Goal: Task Accomplishment & Management: Manage account settings

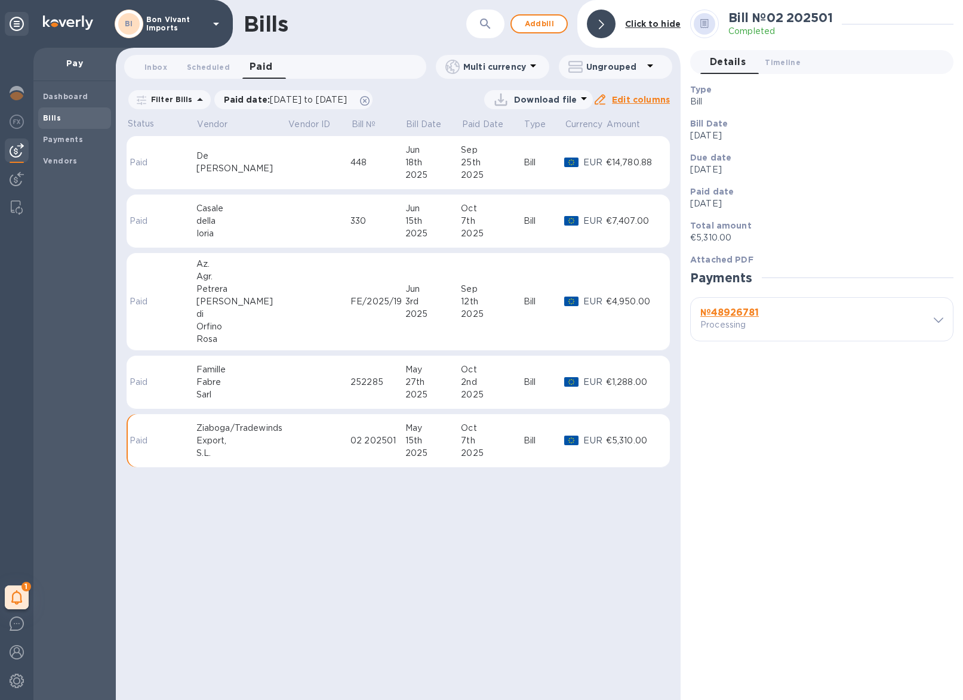
click at [352, 309] on tr "Paid Az. Agr. [PERSON_NAME] di [PERSON_NAME] FE/2025/19 [DATE] [DATE] Bill EUR …" at bounding box center [398, 302] width 543 height 98
click at [293, 276] on td at bounding box center [319, 302] width 63 height 98
click at [339, 212] on td at bounding box center [319, 222] width 63 height 54
click at [317, 274] on td at bounding box center [319, 302] width 63 height 98
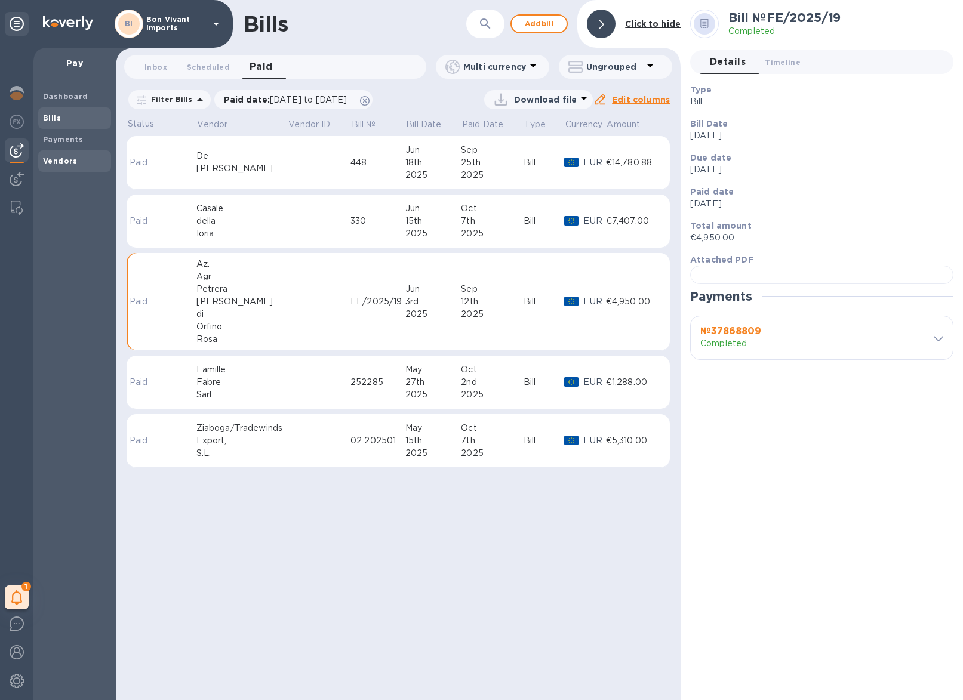
click at [68, 158] on b "Vendors" at bounding box center [60, 160] width 35 height 9
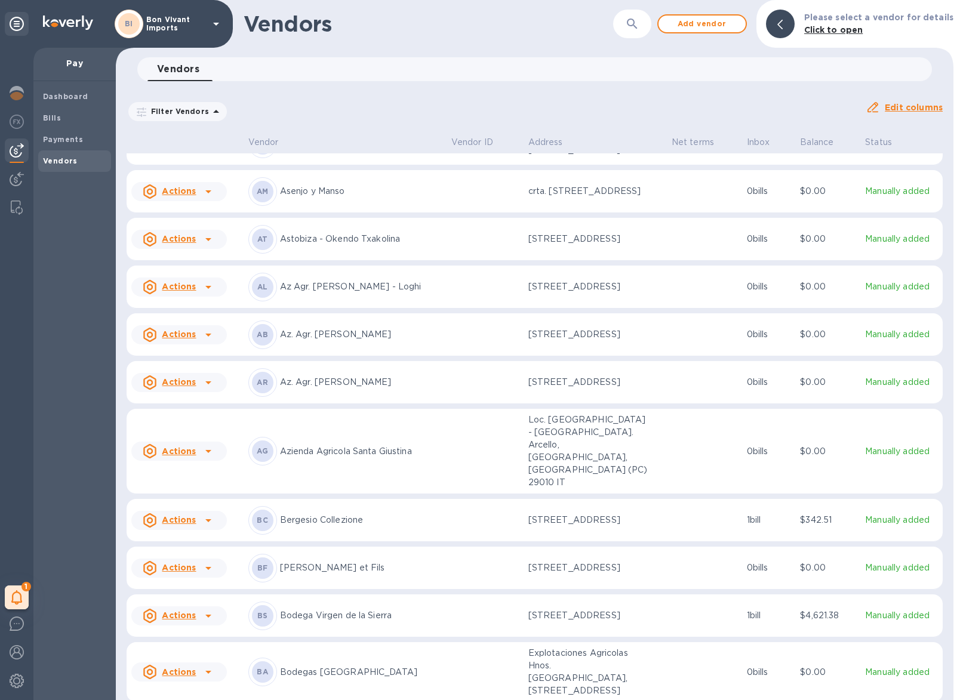
scroll to position [182, 0]
click at [205, 391] on icon at bounding box center [208, 384] width 14 height 14
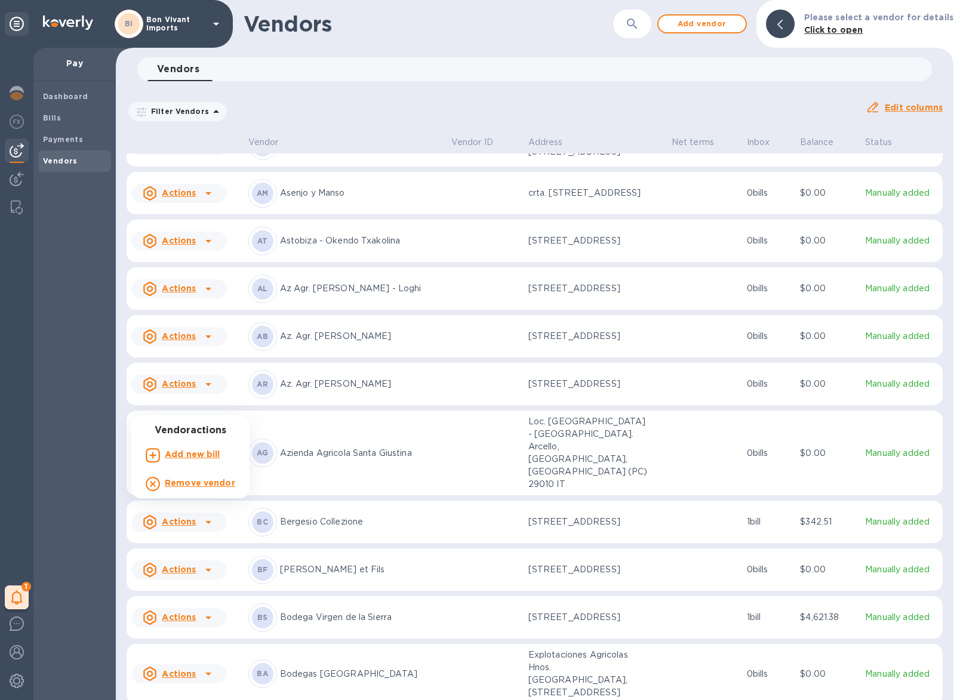
click at [205, 408] on div at bounding box center [481, 350] width 963 height 700
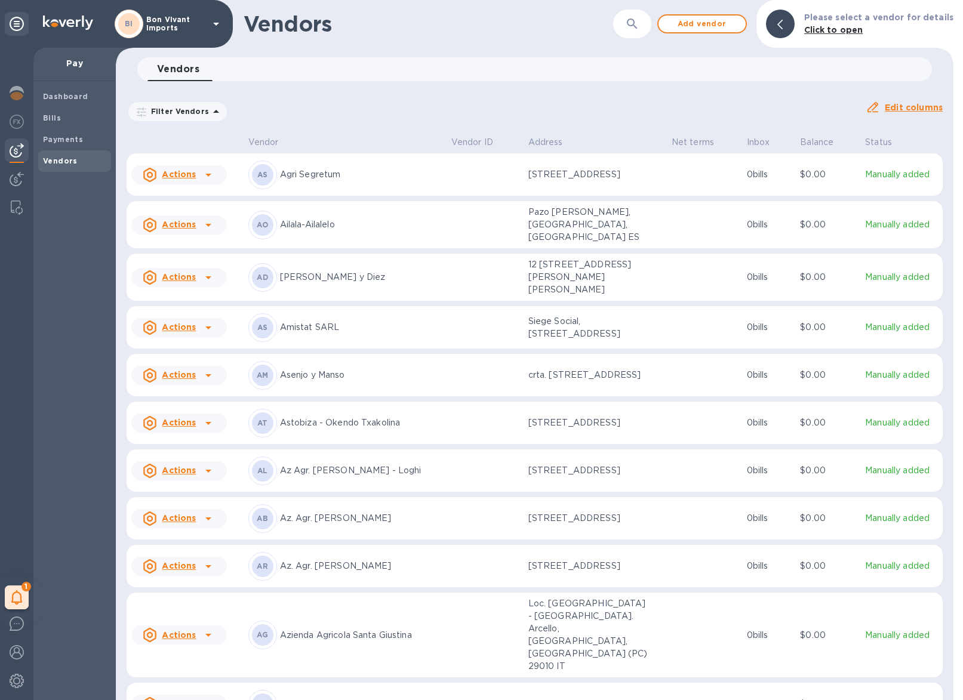
scroll to position [0, 0]
click at [384, 572] on p "Az. Agr. [PERSON_NAME]" at bounding box center [361, 566] width 162 height 13
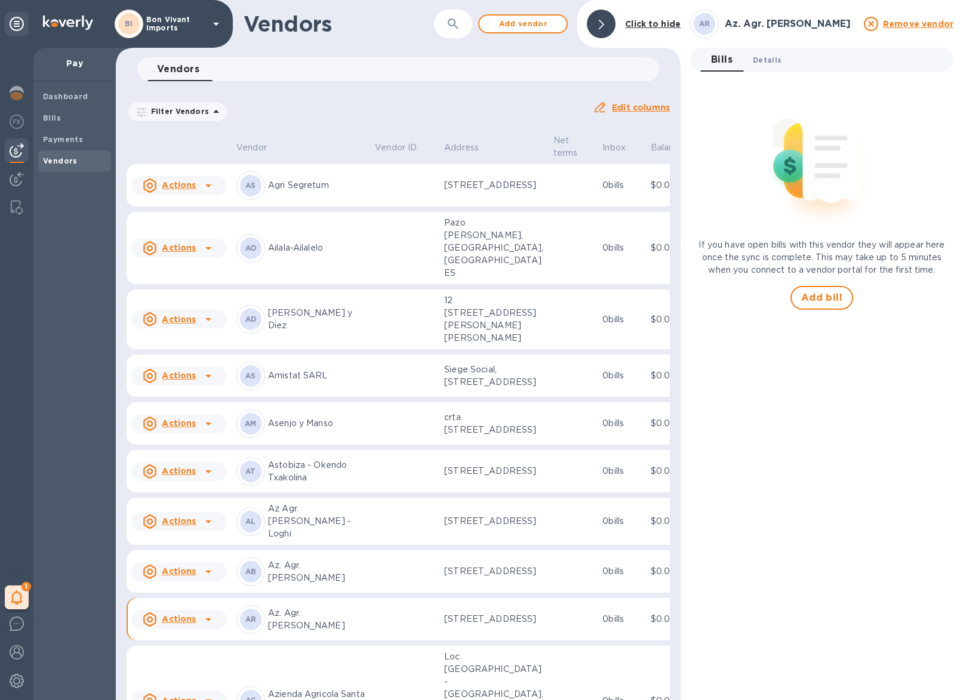
click at [777, 57] on span "Details 0" at bounding box center [766, 60] width 29 height 13
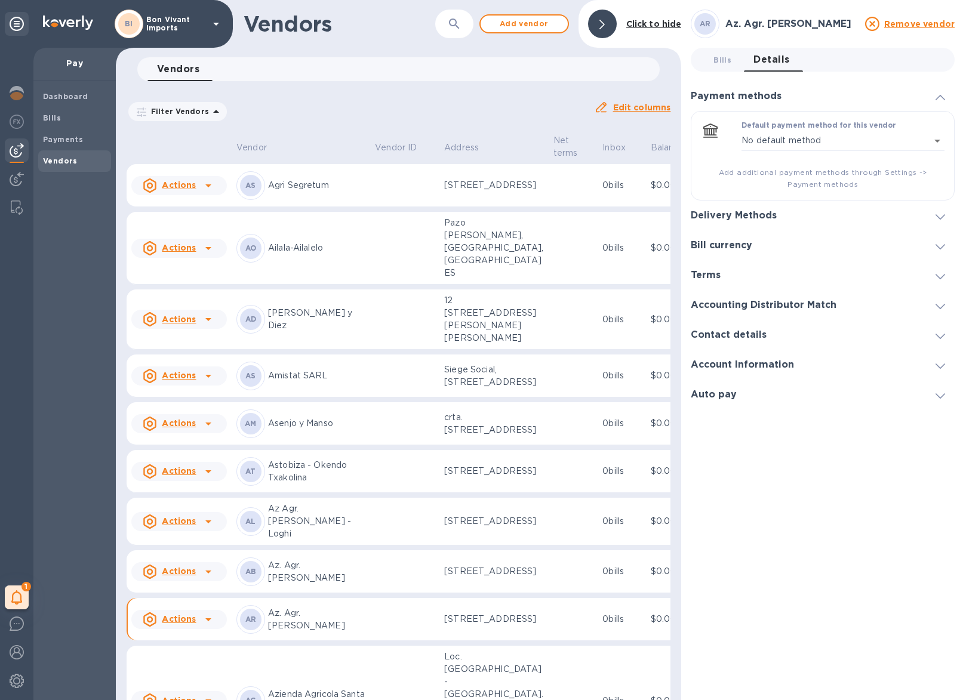
click at [938, 214] on icon at bounding box center [940, 216] width 10 height 5
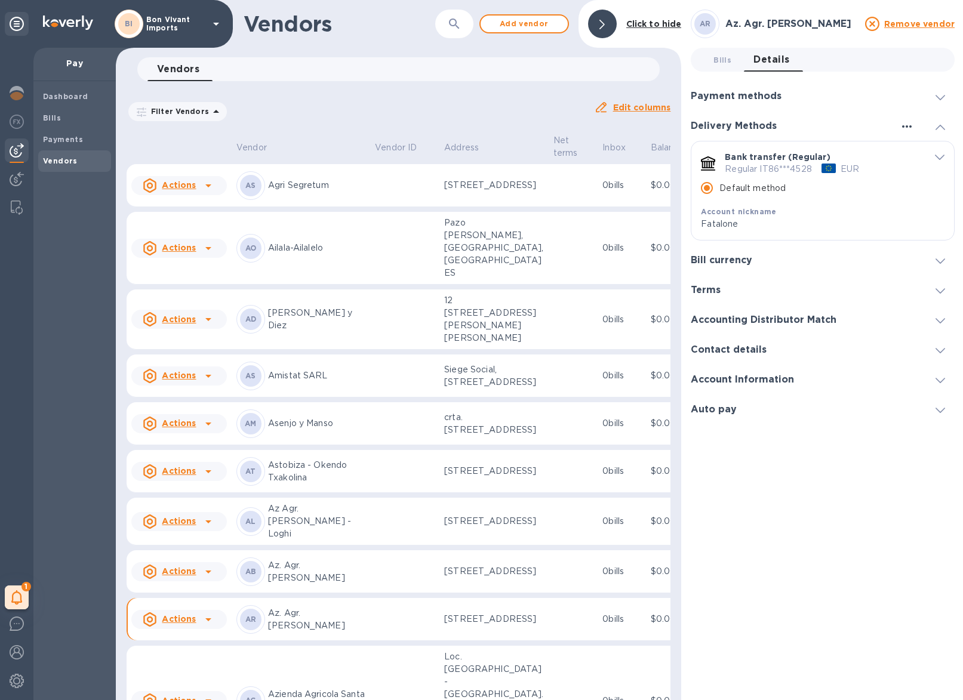
click at [901, 124] on icon "button" at bounding box center [906, 126] width 14 height 14
click at [916, 150] on p "Add new" at bounding box center [919, 151] width 39 height 12
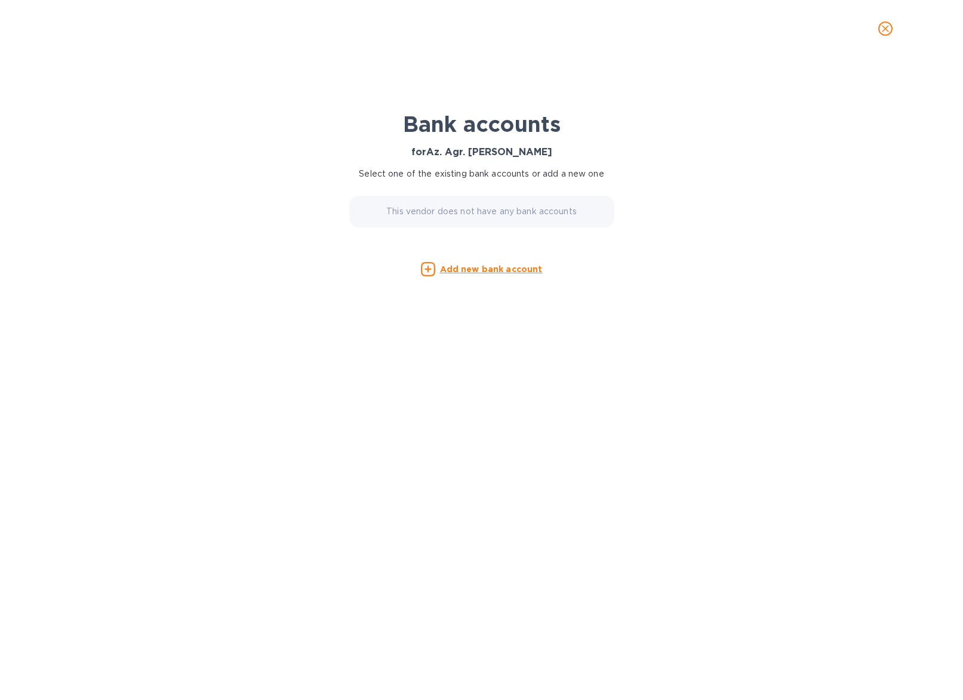
click at [510, 268] on u "Add new bank account" at bounding box center [491, 269] width 103 height 10
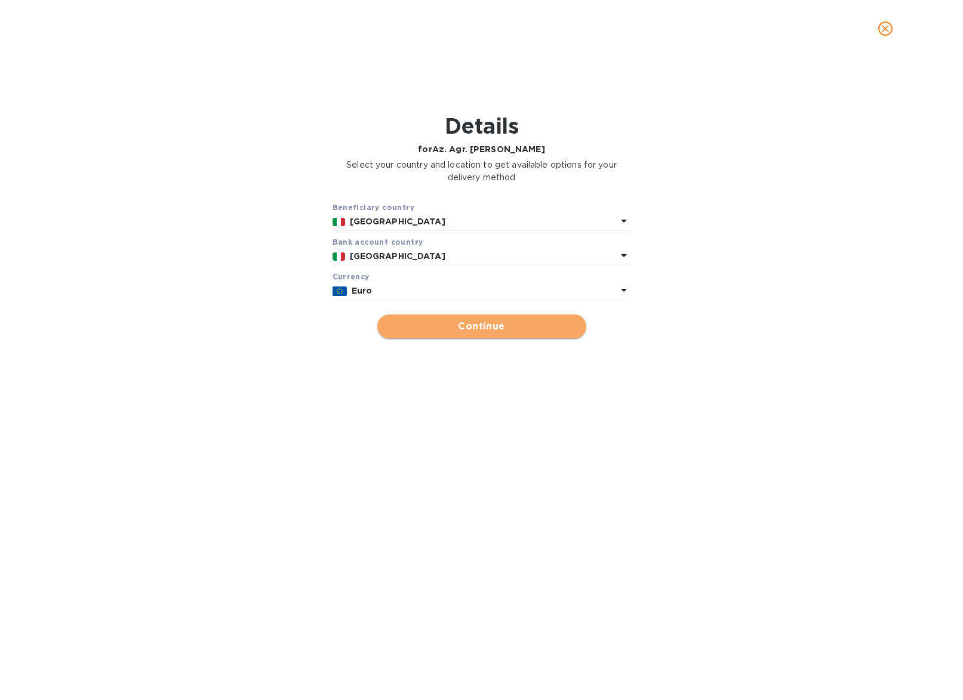
click at [530, 325] on span "Continue" at bounding box center [482, 326] width 190 height 14
type input "Az. Agr. [PERSON_NAME]"
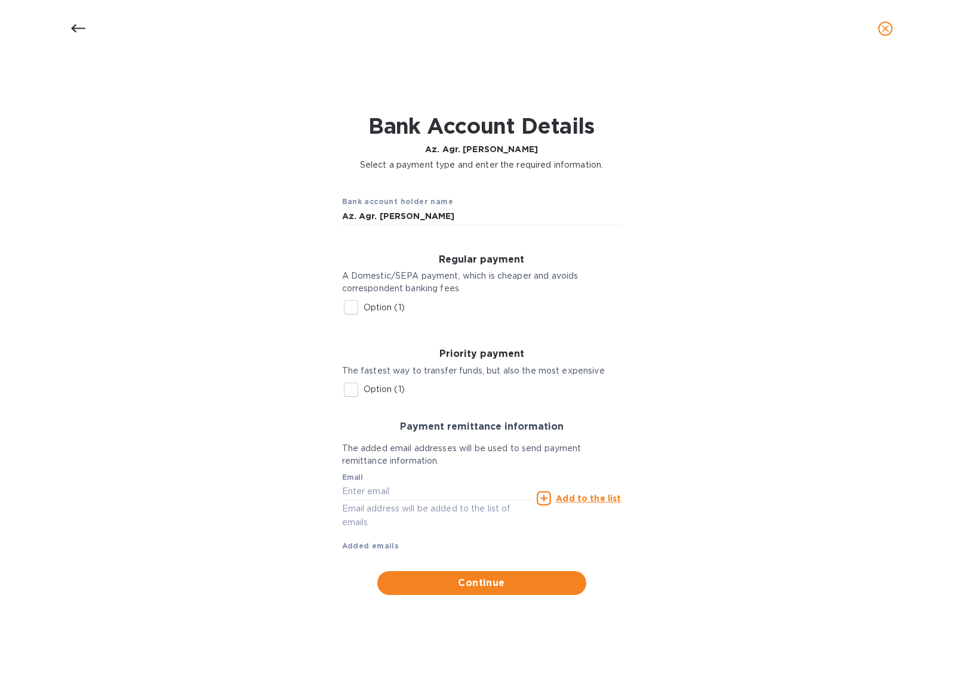
click at [352, 306] on input "Option (1)" at bounding box center [350, 307] width 25 height 25
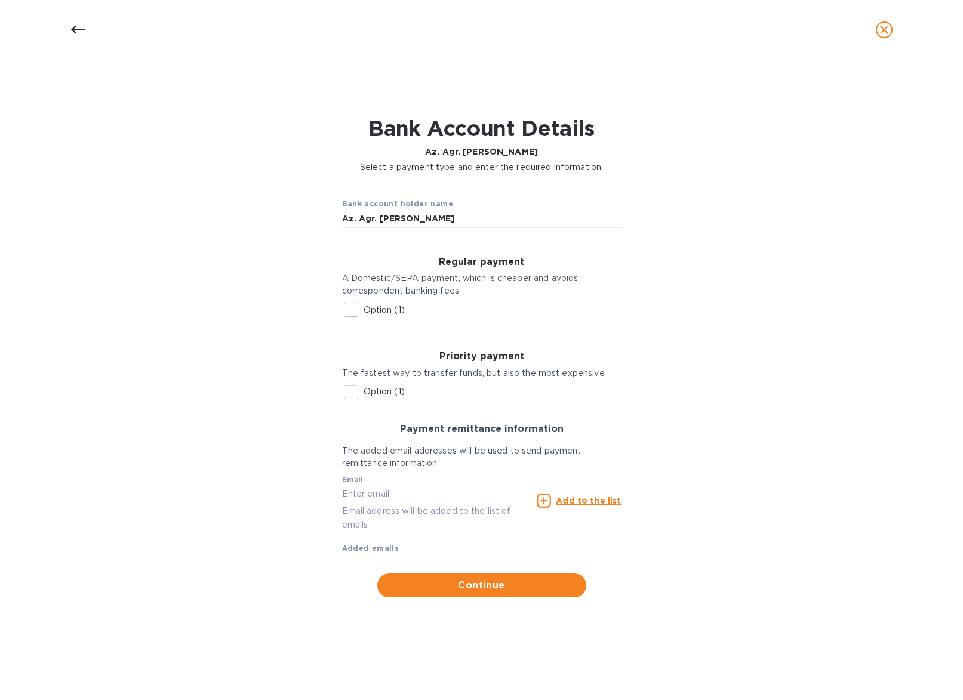
checkbox input "true"
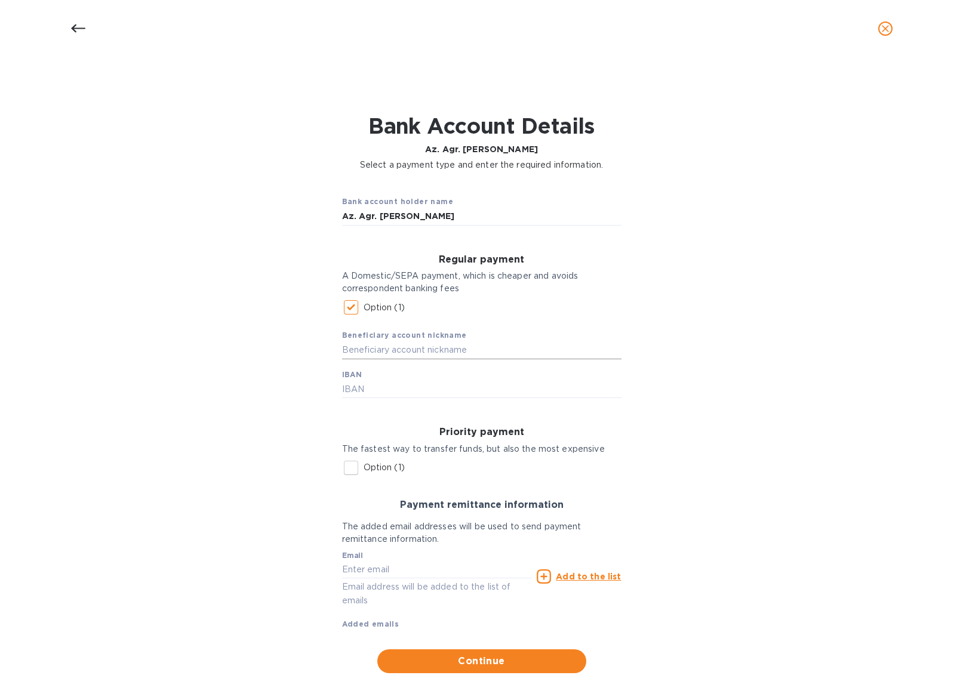
click at [400, 348] on input "text" at bounding box center [481, 350] width 279 height 18
type input "Fatalone new"
click at [392, 386] on input "text" at bounding box center [481, 390] width 279 height 18
click at [381, 387] on input "[FINANCIAL_ID]" at bounding box center [481, 390] width 279 height 18
click at [403, 387] on input "[FINANCIAL_ID]" at bounding box center [481, 390] width 279 height 18
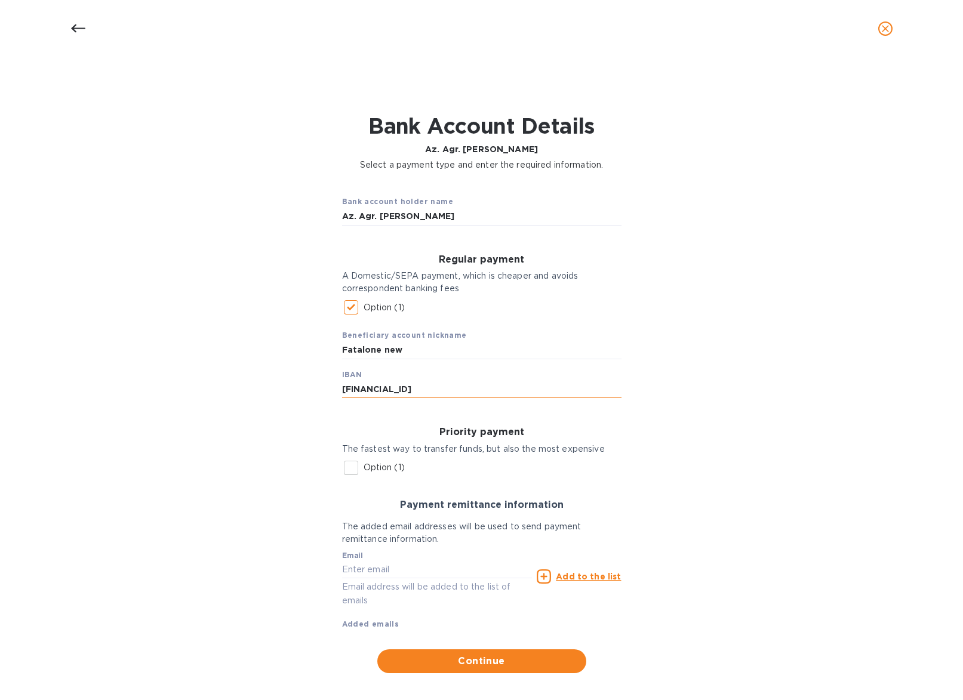
drag, startPoint x: 425, startPoint y: 388, endPoint x: 425, endPoint y: 395, distance: 7.2
click at [425, 388] on input "[FINANCIAL_ID]" at bounding box center [481, 390] width 279 height 18
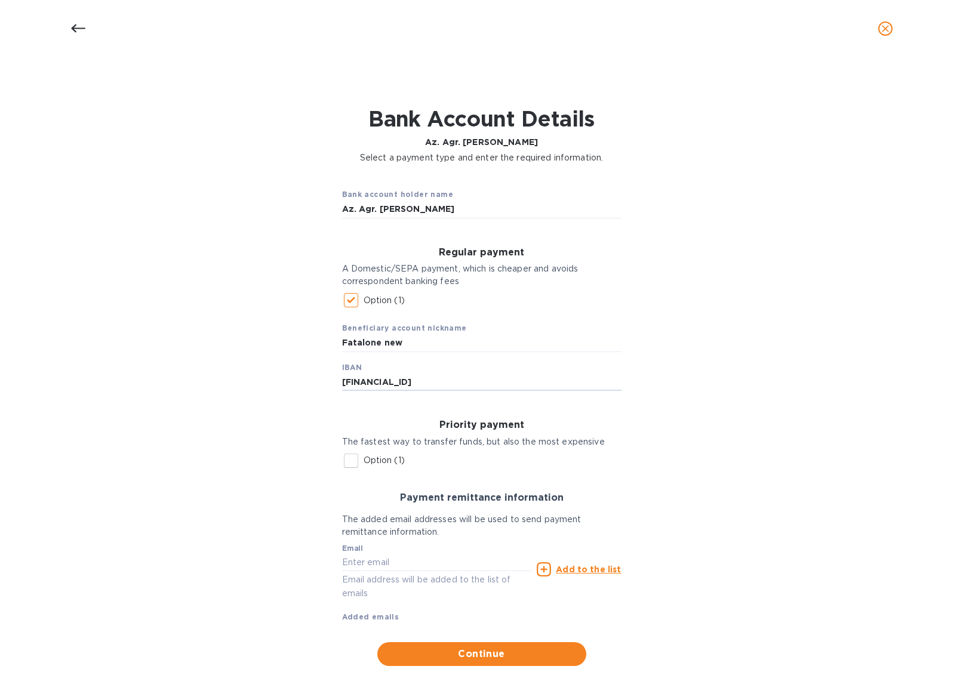
scroll to position [7, 0]
type input "[FINANCIAL_ID]"
paste input "[EMAIL_ADDRESS][DOMAIN_NAME]"
type input "[EMAIL_ADDRESS][DOMAIN_NAME]"
click at [585, 568] on u "Add to the list" at bounding box center [588, 570] width 65 height 10
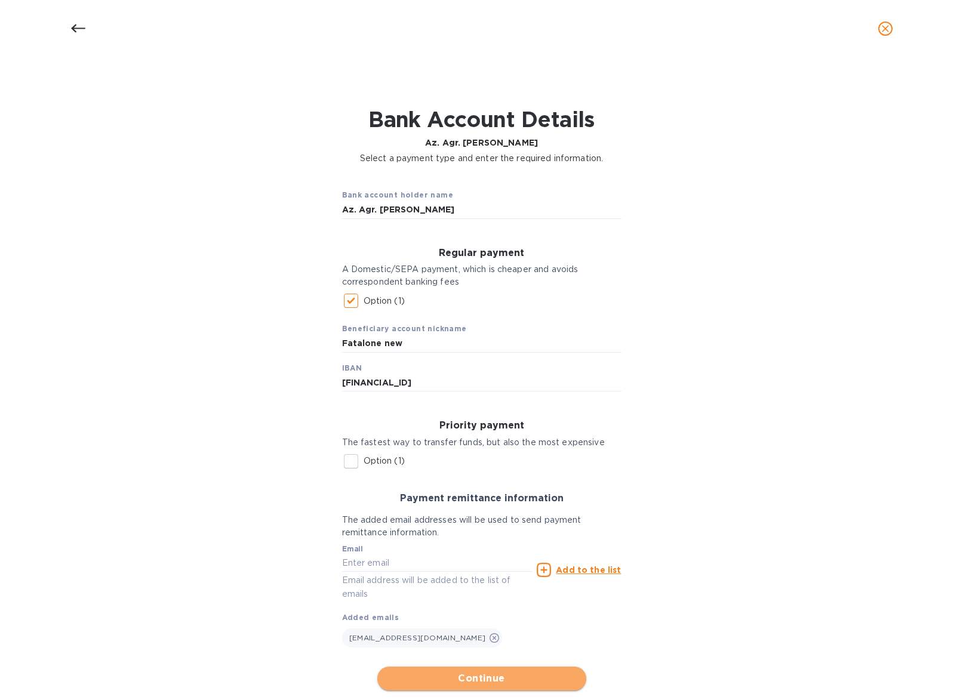
click at [504, 678] on span "Continue" at bounding box center [482, 678] width 190 height 14
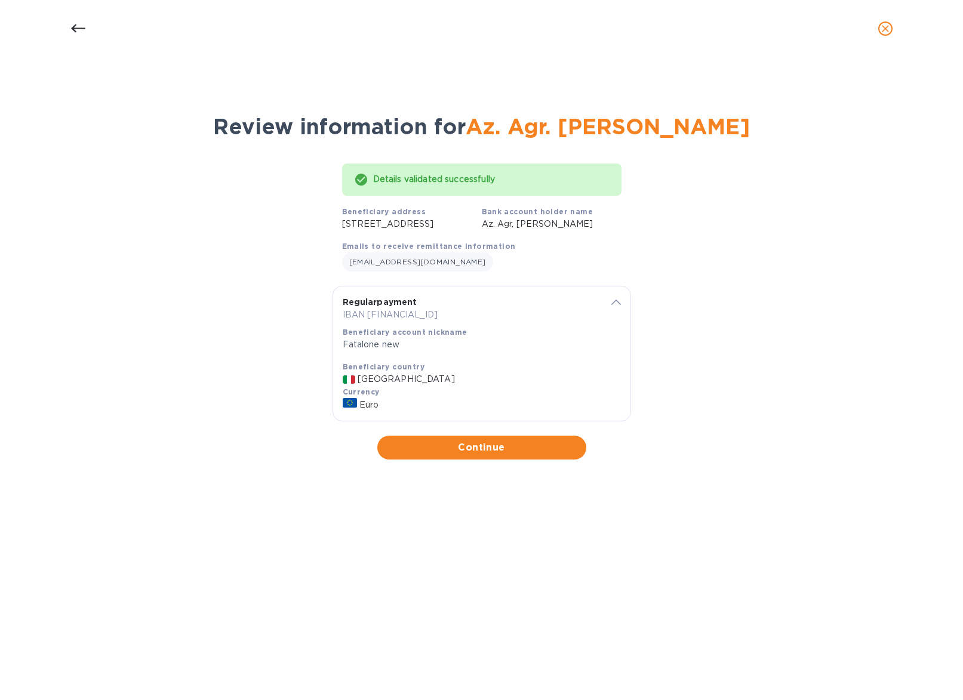
scroll to position [0, 0]
click at [464, 455] on span "Continue" at bounding box center [482, 447] width 190 height 14
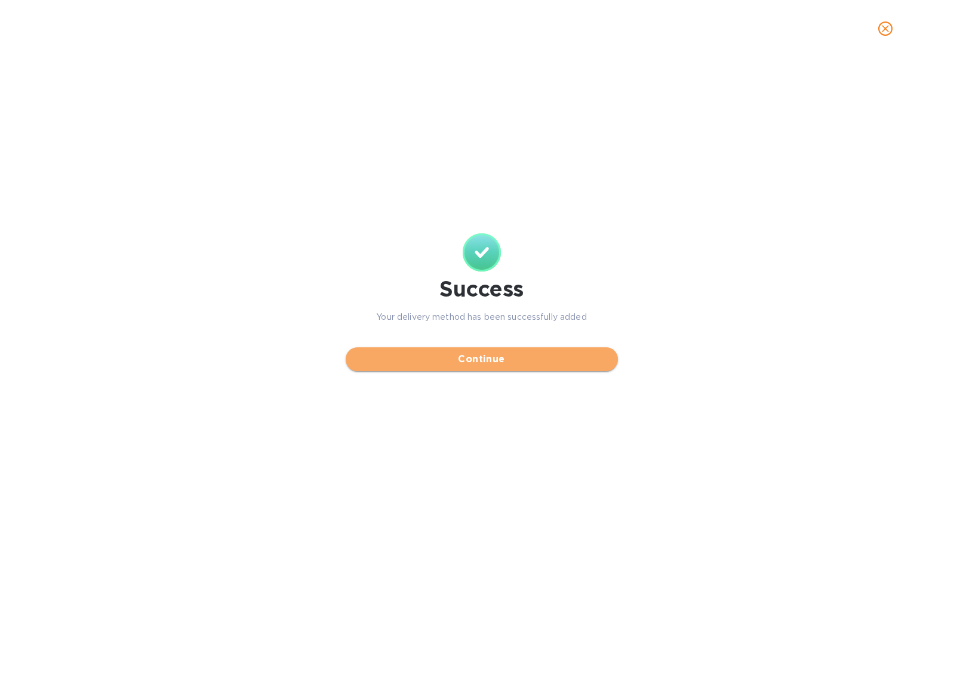
click at [541, 363] on span "Continue" at bounding box center [481, 359] width 253 height 14
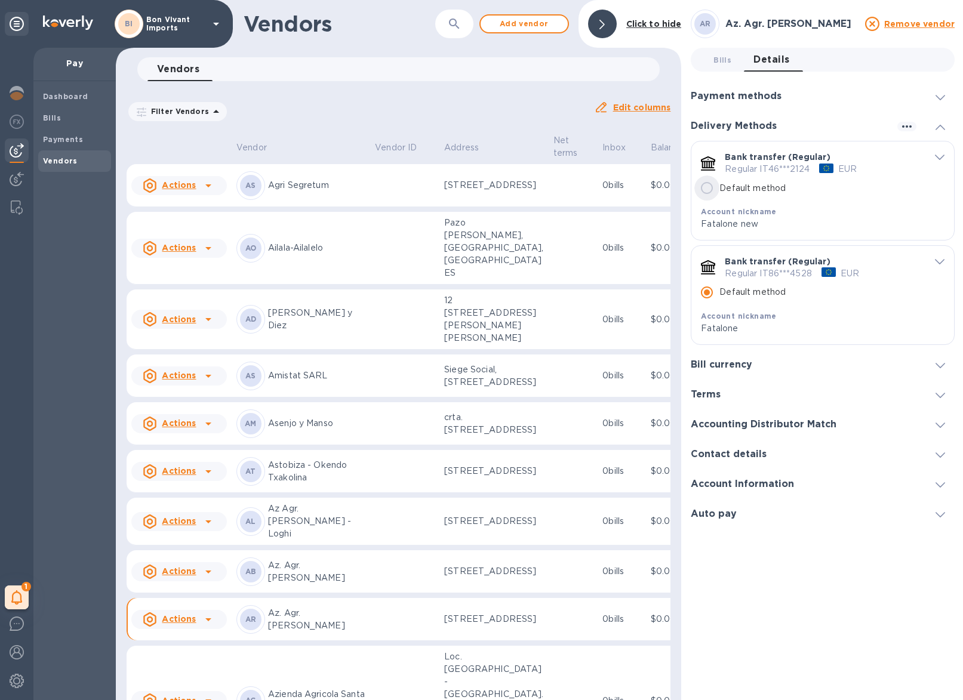
click at [707, 188] on input "Default method" at bounding box center [706, 187] width 25 height 25
radio input "false"
radio input "true"
click at [936, 260] on icon "default-method" at bounding box center [939, 261] width 10 height 5
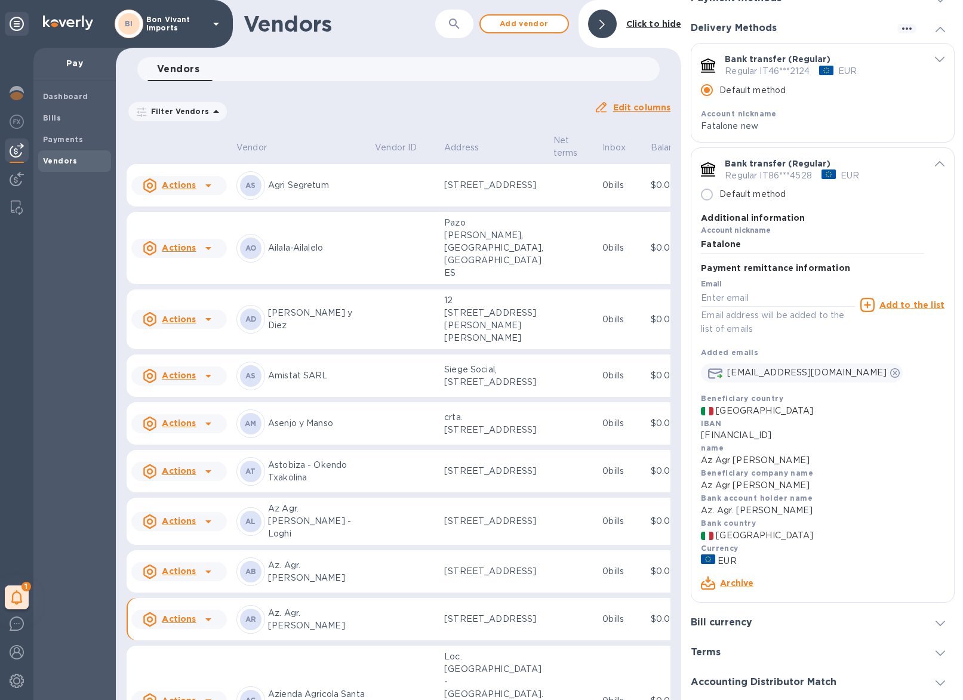
scroll to position [108, 0]
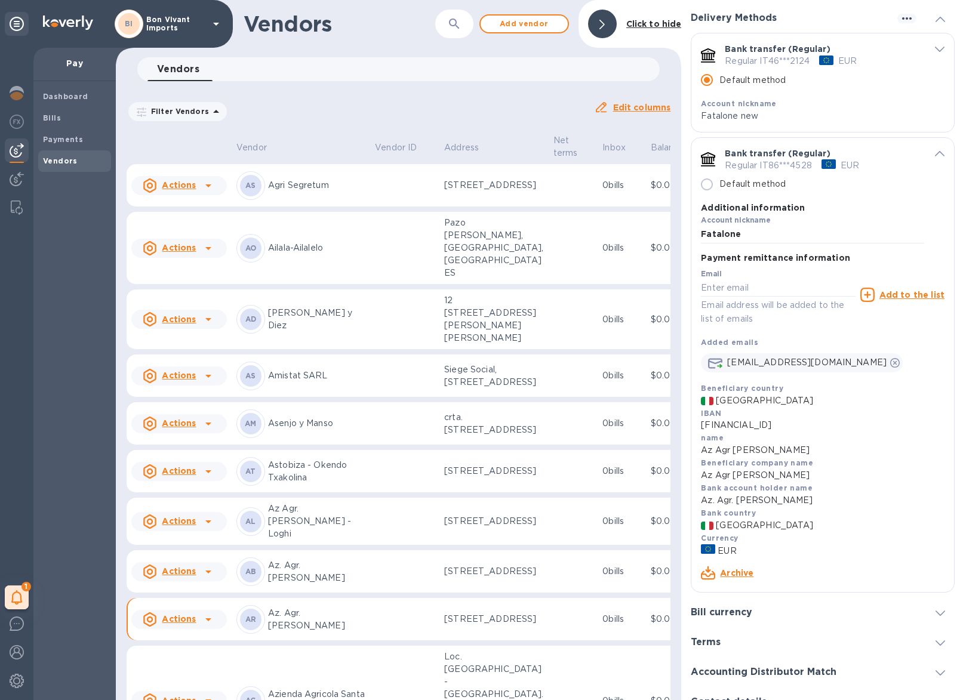
click at [737, 568] on link "Archive" at bounding box center [736, 573] width 33 height 10
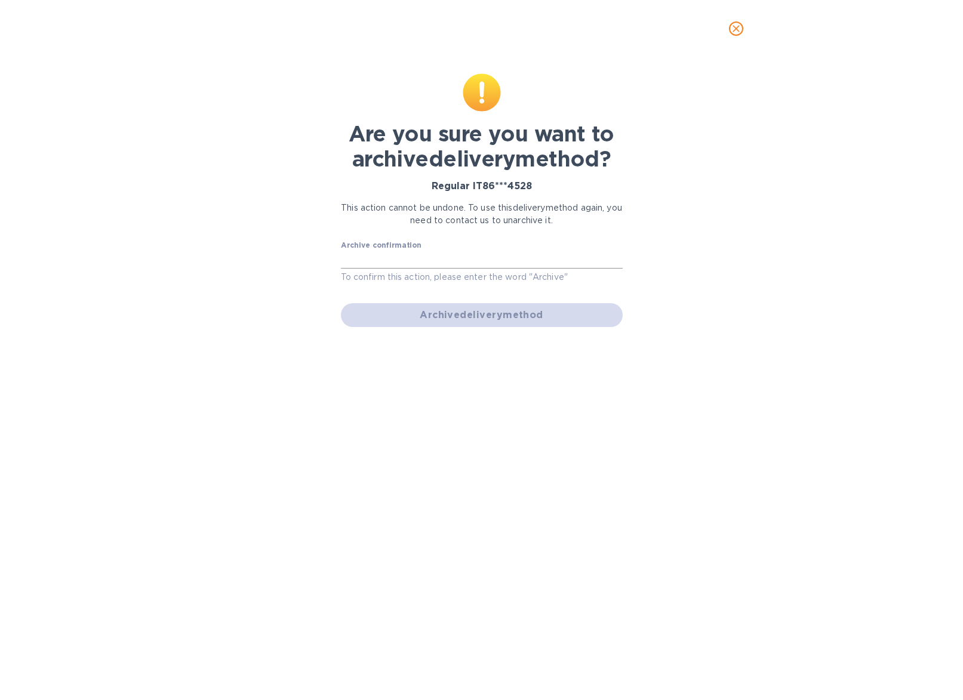
click at [378, 258] on input "text" at bounding box center [482, 260] width 282 height 18
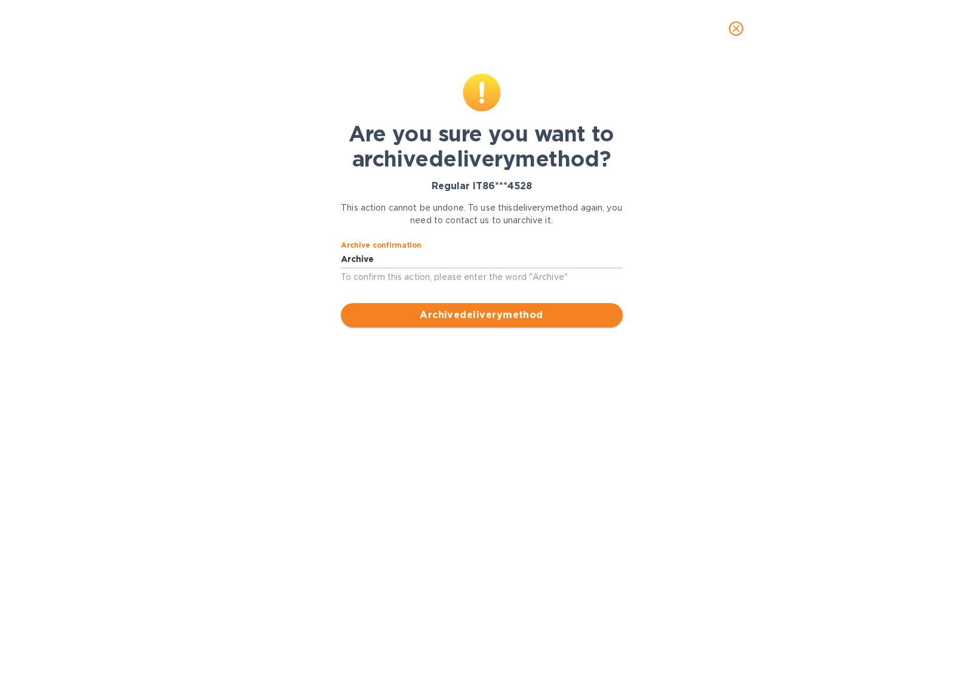
type input "Archive"
click at [499, 320] on span "Archive delivery method" at bounding box center [481, 315] width 263 height 14
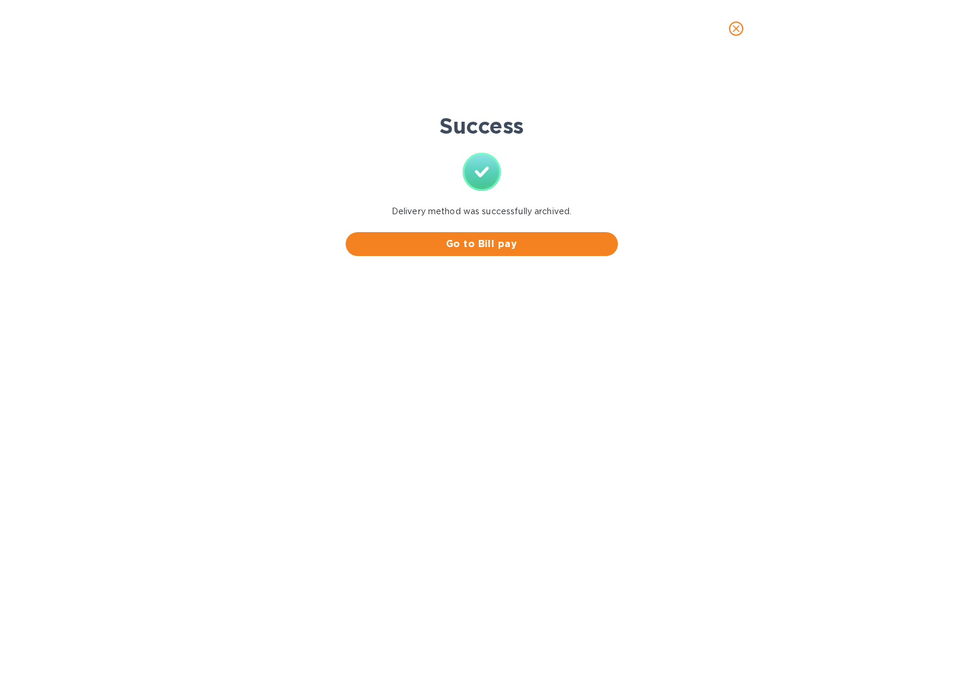
scroll to position [0, 0]
click at [543, 246] on span "Go to Bill pay" at bounding box center [481, 244] width 253 height 14
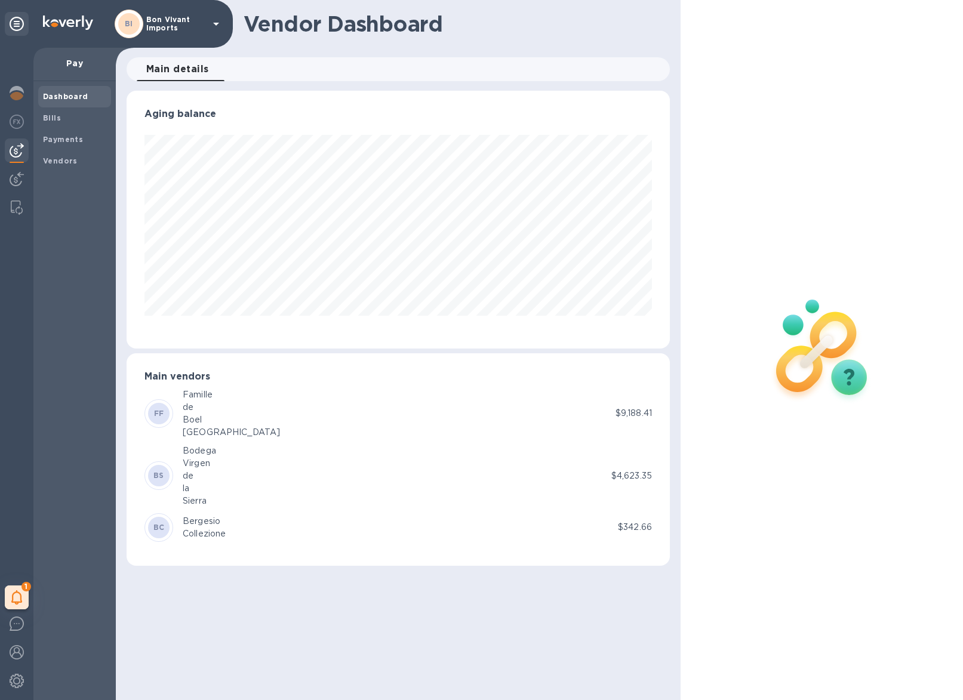
scroll to position [258, 543]
click at [60, 158] on b "Vendors" at bounding box center [60, 160] width 35 height 9
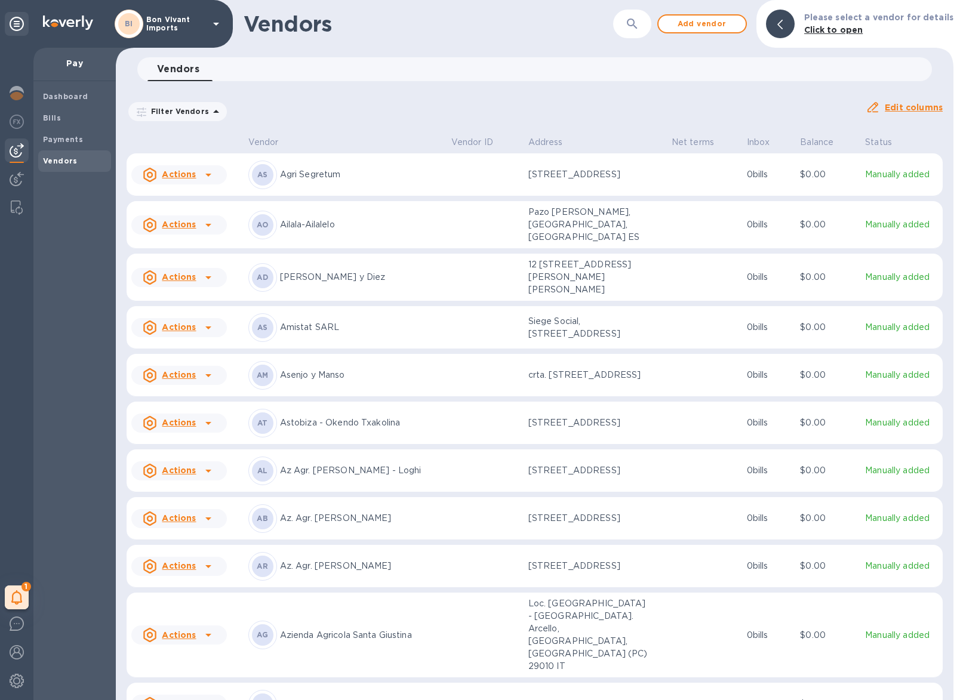
click at [384, 572] on p "Az. Agr. [PERSON_NAME]" at bounding box center [361, 566] width 162 height 13
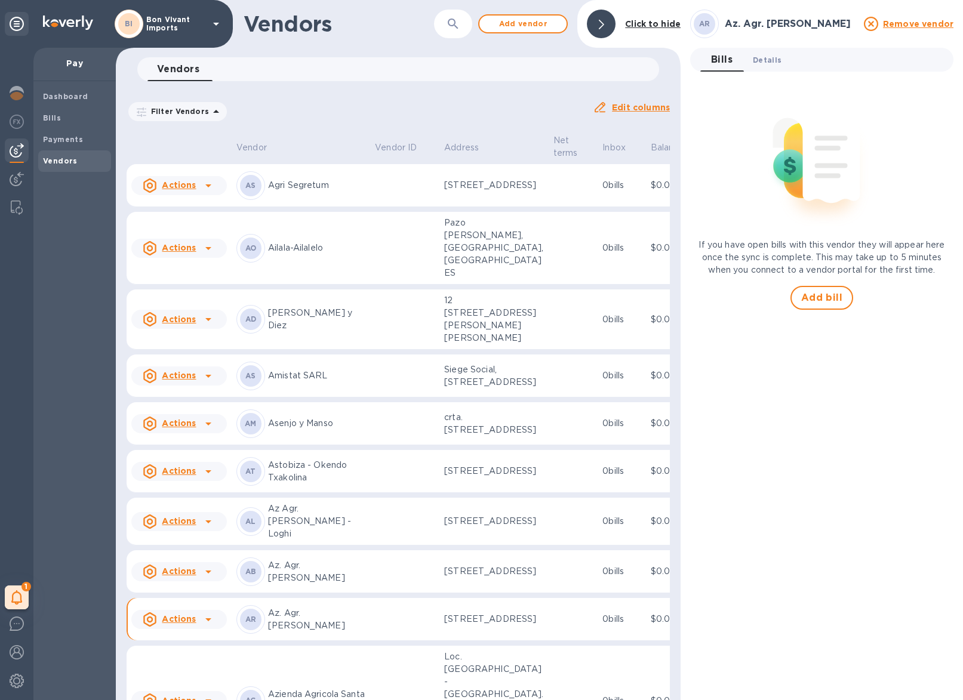
click at [774, 59] on span "Details 0" at bounding box center [766, 60] width 29 height 13
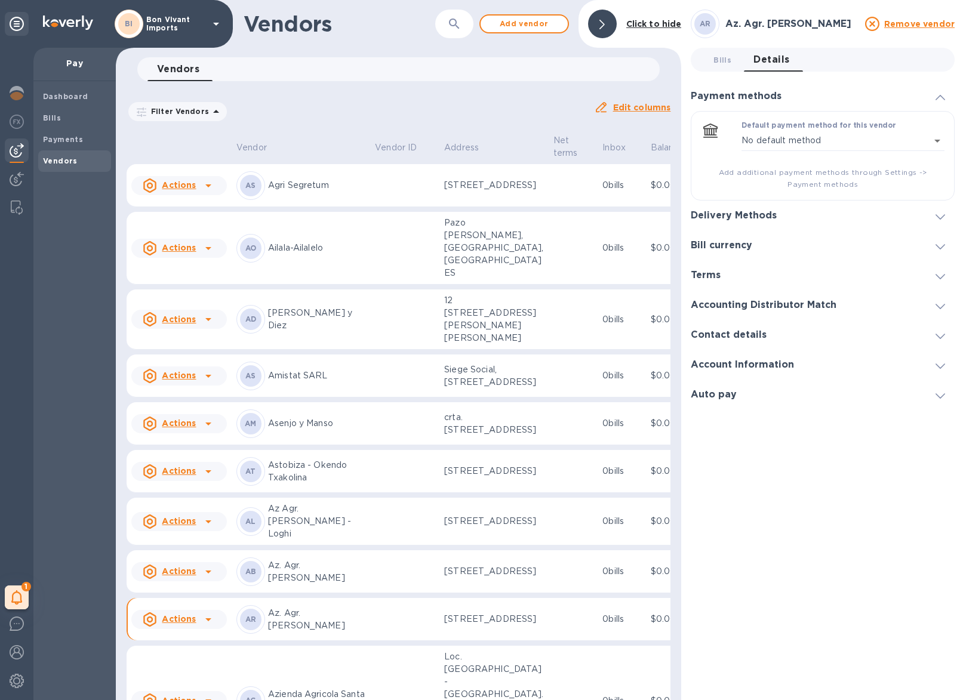
click at [937, 214] on icon at bounding box center [940, 216] width 10 height 5
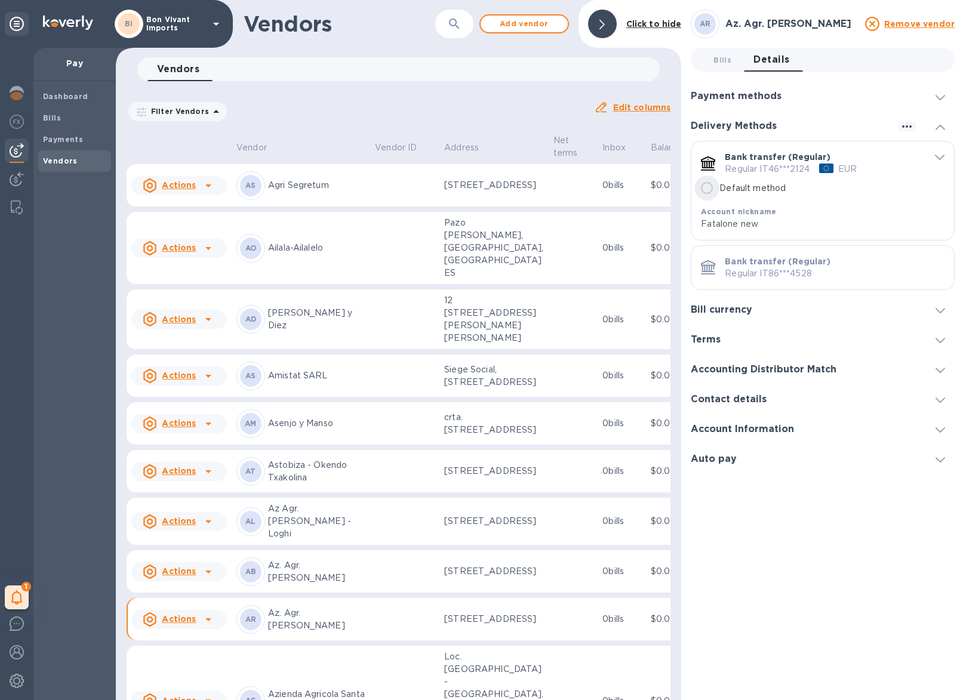
click at [703, 186] on input "Default method" at bounding box center [706, 187] width 25 height 25
radio input "true"
